Goal: Task Accomplishment & Management: Manage account settings

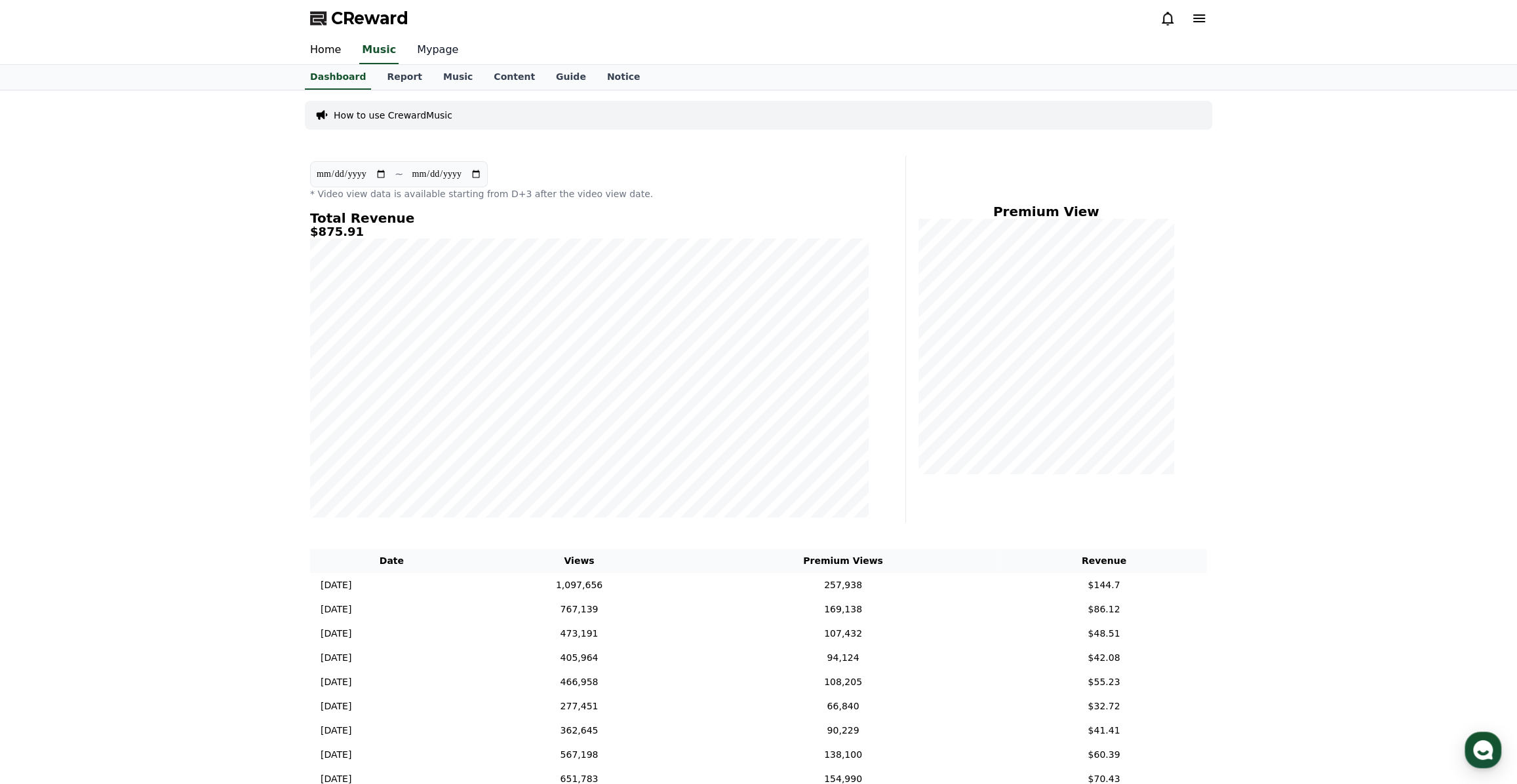
click at [413, 43] on link "Mypage" at bounding box center [437, 50] width 62 height 27
select select "**********"
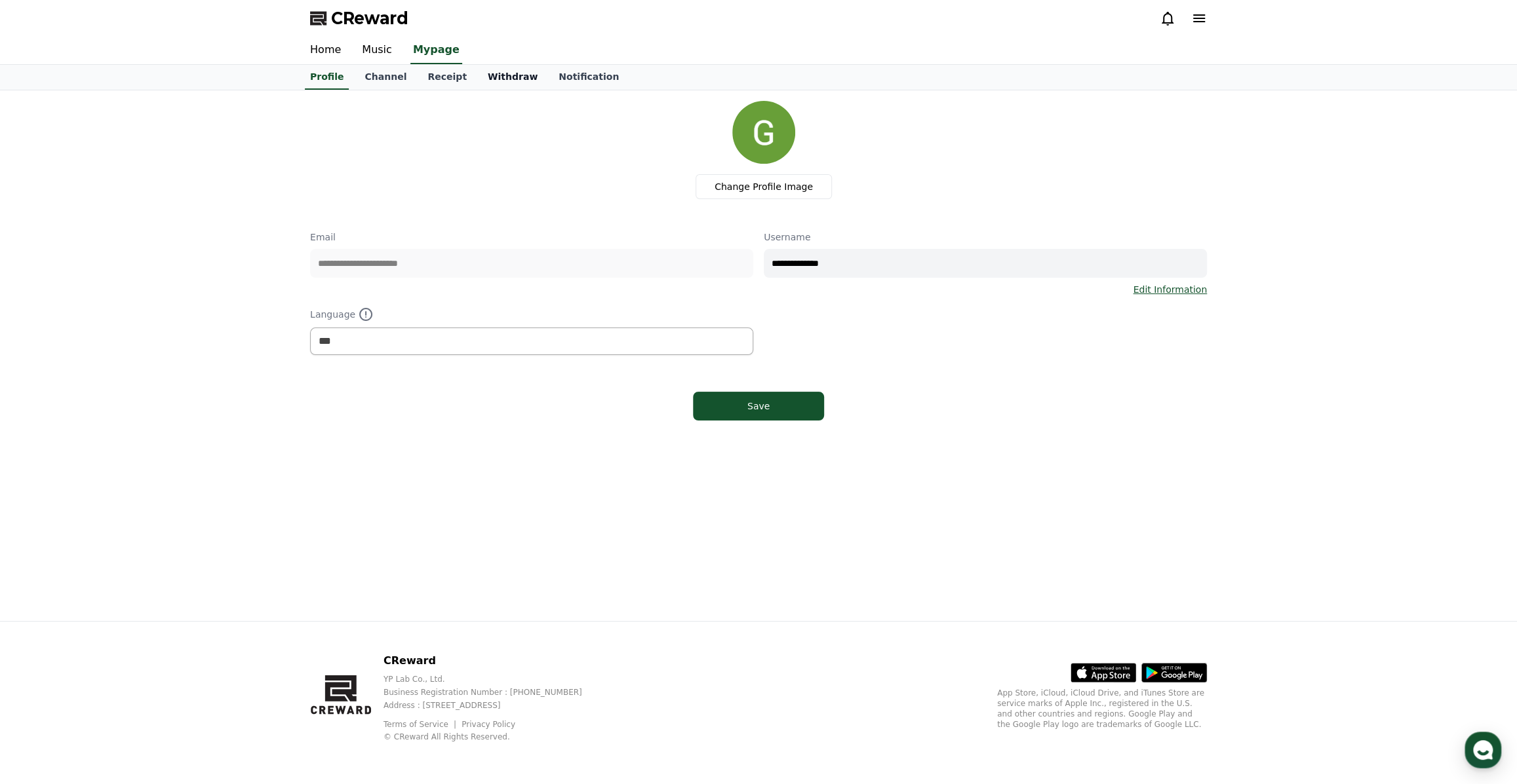
click at [494, 79] on link "Withdraw" at bounding box center [512, 77] width 71 height 25
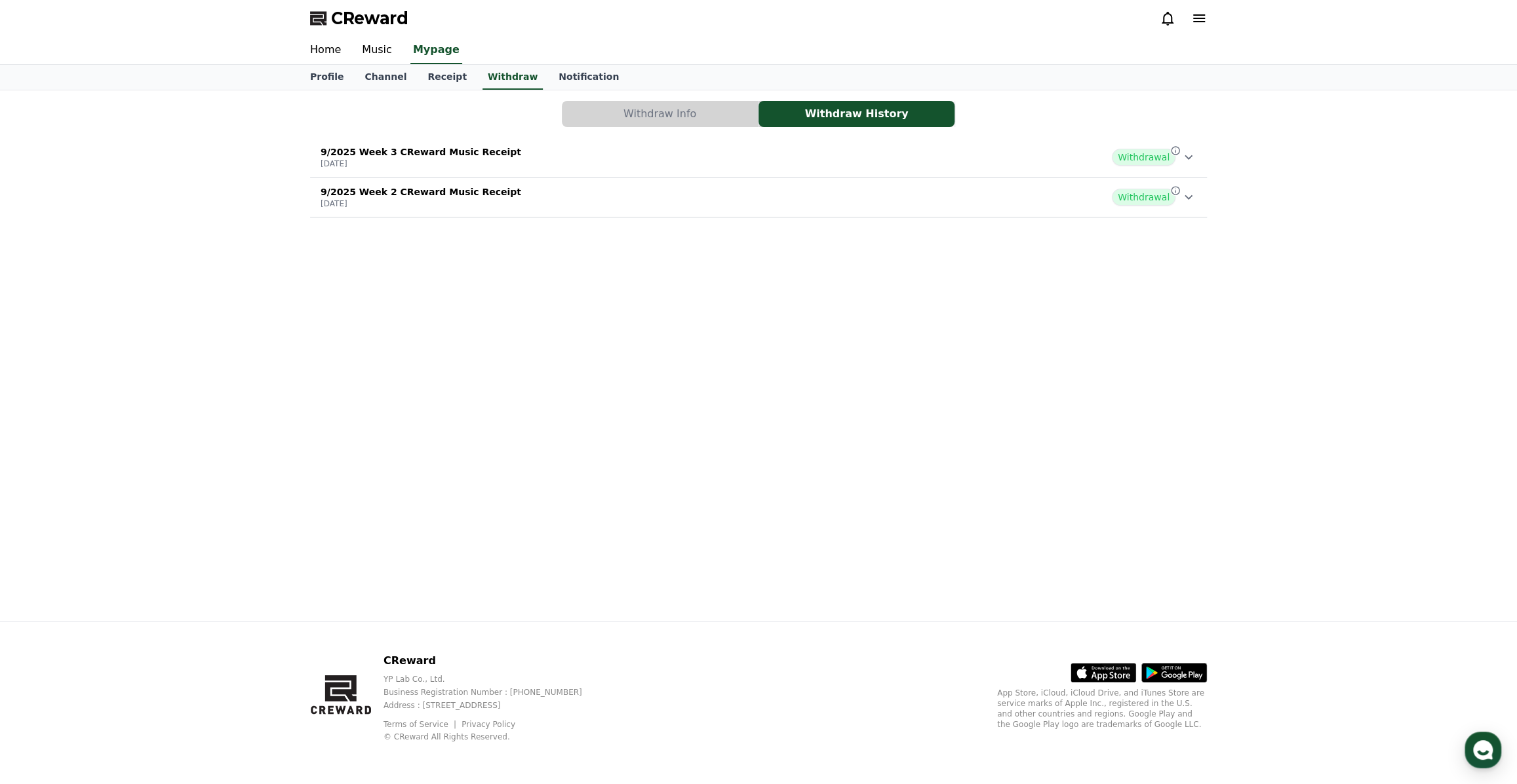
click at [1187, 192] on icon at bounding box center [1188, 197] width 15 height 15
click at [1187, 191] on icon at bounding box center [1188, 197] width 15 height 15
click at [1175, 155] on icon at bounding box center [1175, 151] width 10 height 10
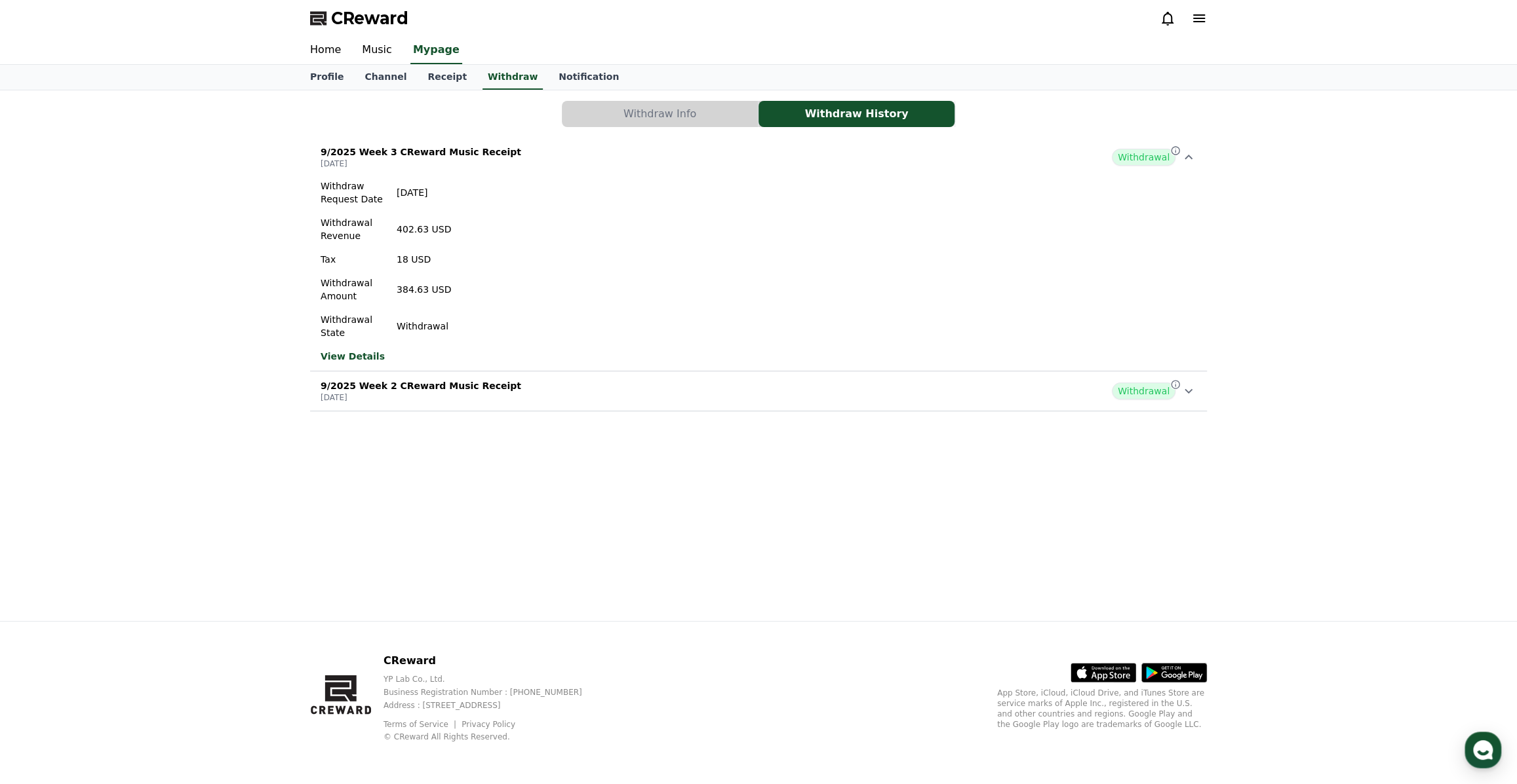
click at [1181, 156] on icon at bounding box center [1188, 157] width 15 height 15
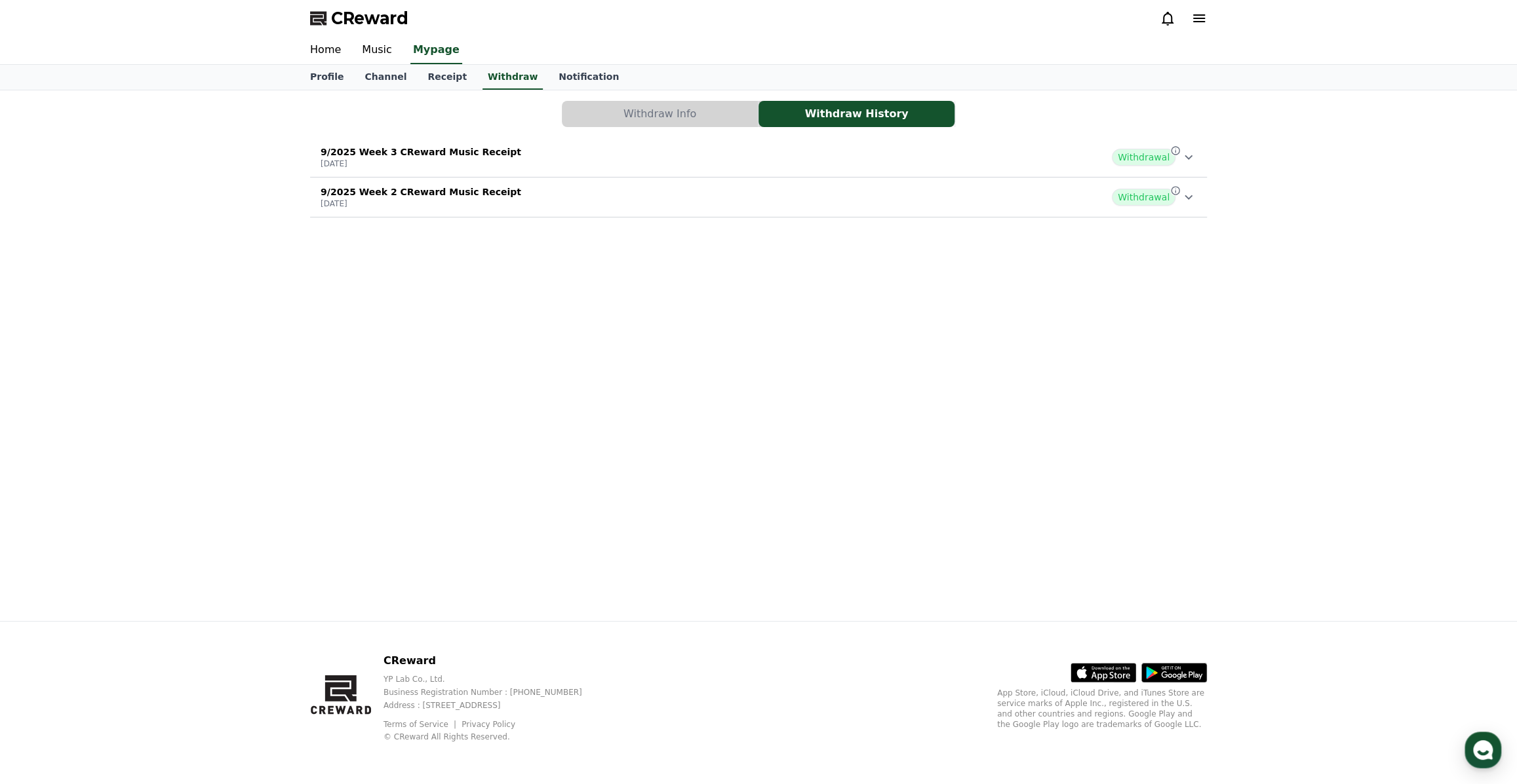
click at [605, 106] on button "Withdraw Info" at bounding box center [660, 114] width 196 height 26
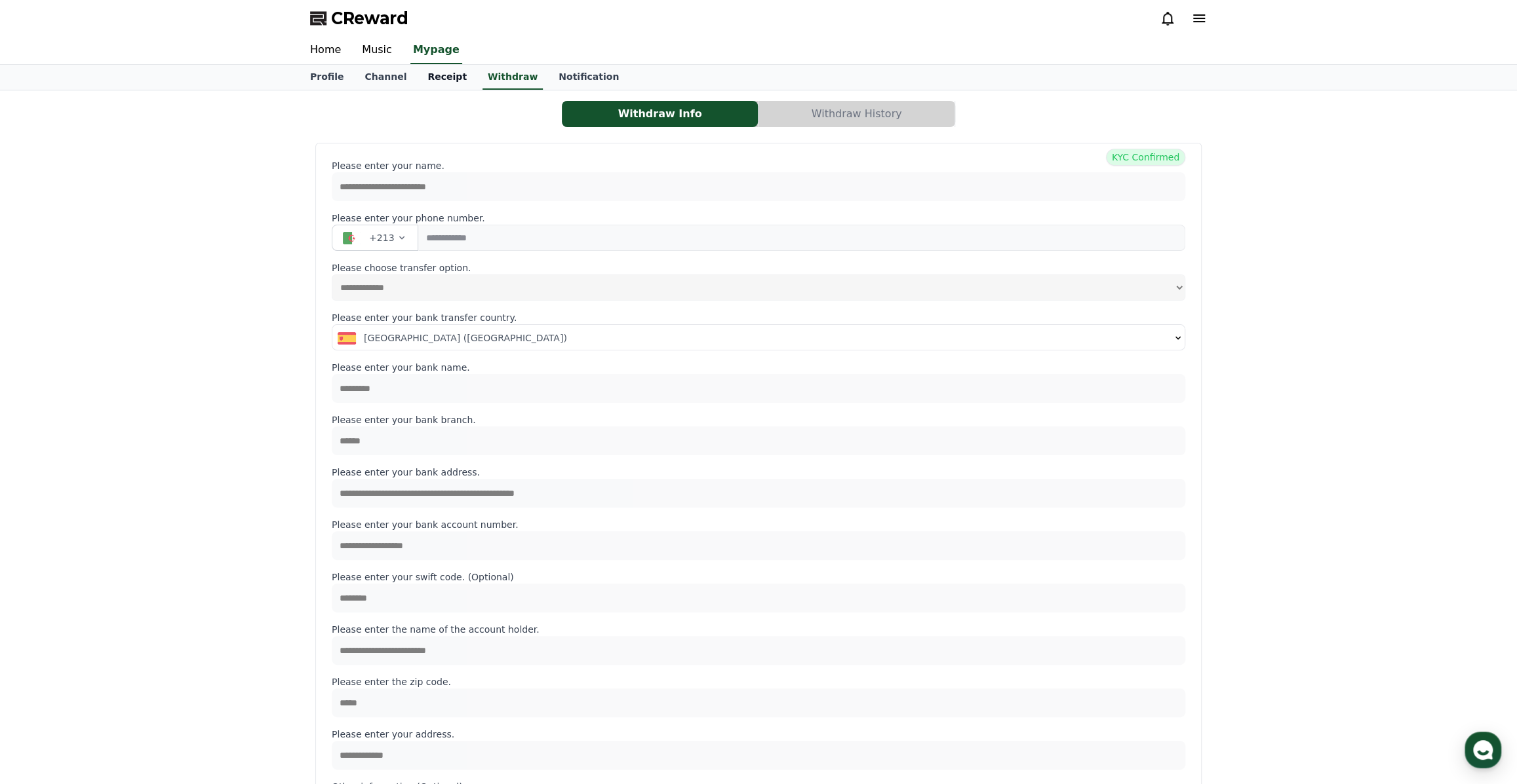
click at [443, 76] on link "Receipt" at bounding box center [447, 77] width 60 height 25
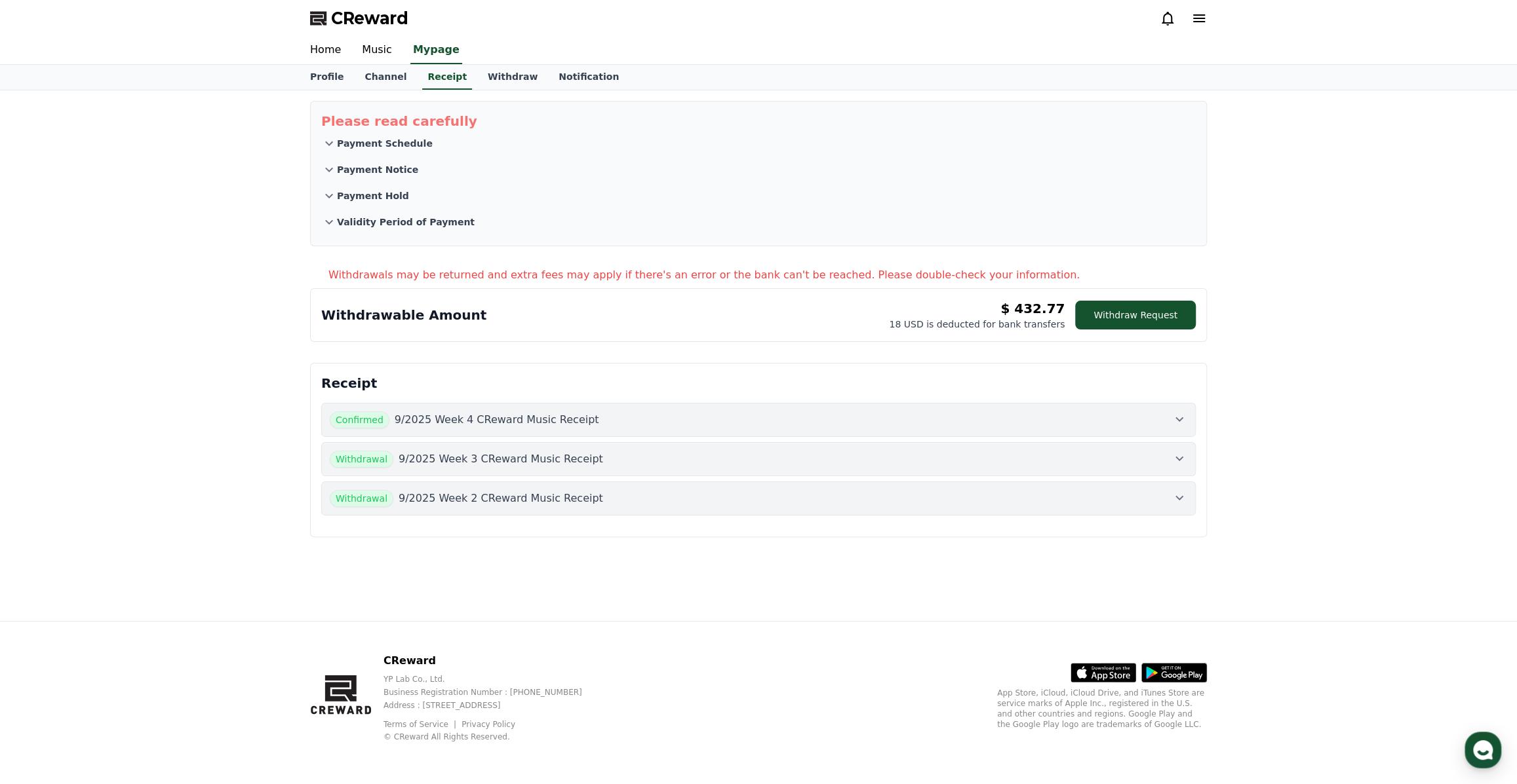
click at [1176, 423] on icon at bounding box center [1180, 419] width 15 height 15
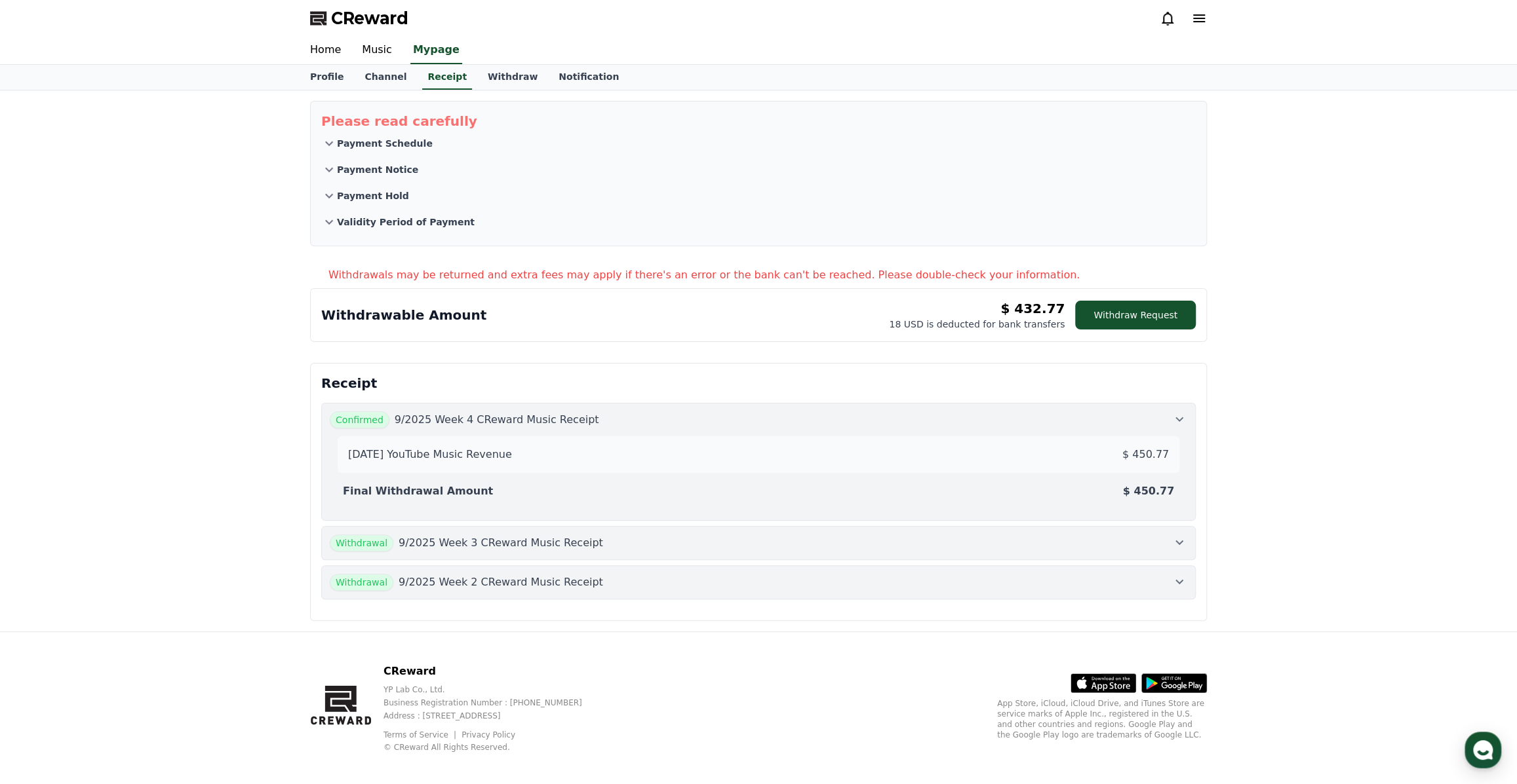
click at [1168, 413] on div "Confirmed 9/2025 Week 4 CReward Music Receipt" at bounding box center [758, 420] width 858 height 17
